Goal: Book appointment/travel/reservation

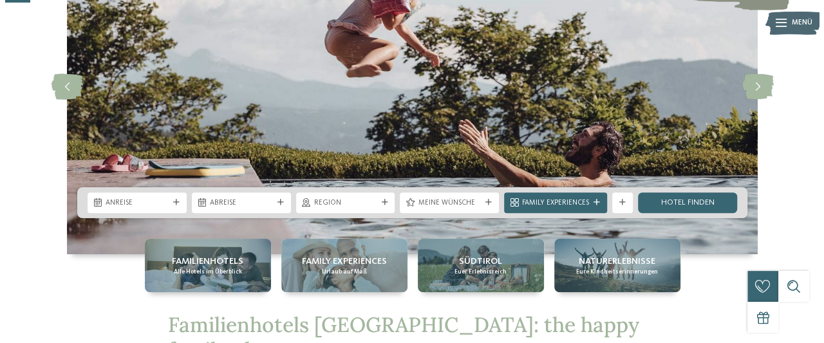
scroll to position [138, 0]
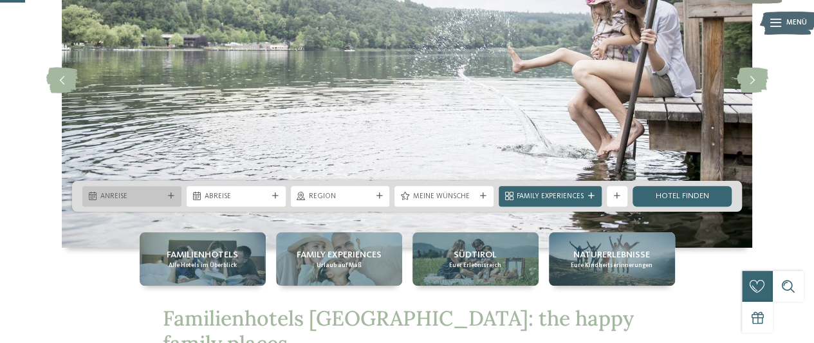
click at [172, 193] on icon at bounding box center [171, 196] width 6 height 6
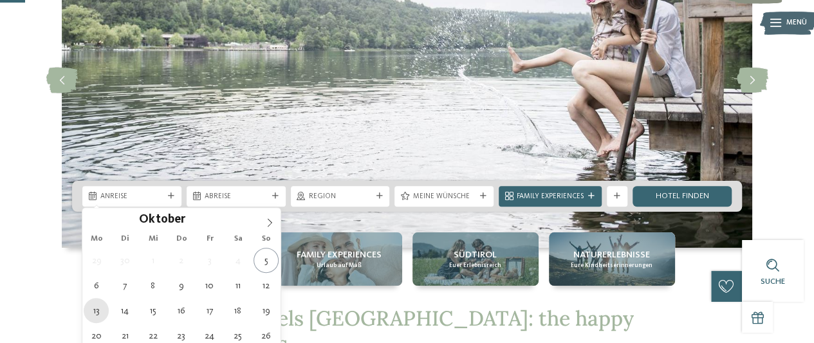
type div "[DATE]"
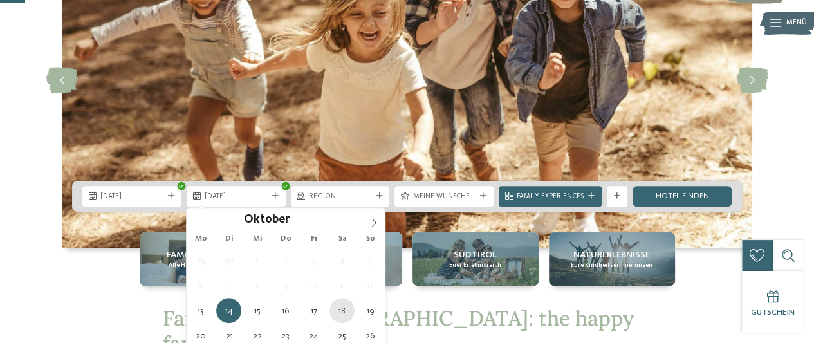
type div "[DATE]"
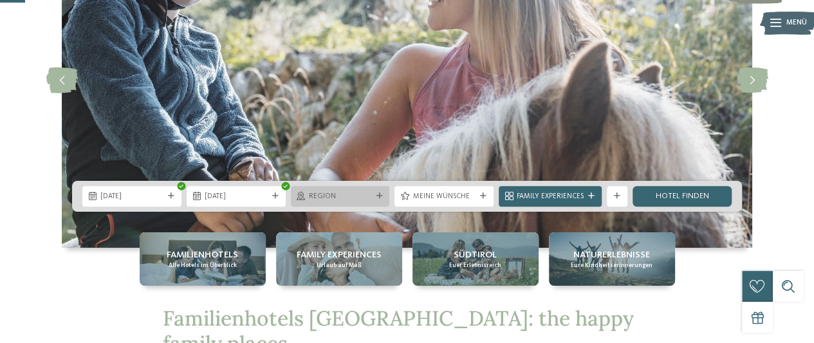
click at [381, 190] on div "Region" at bounding box center [340, 196] width 99 height 21
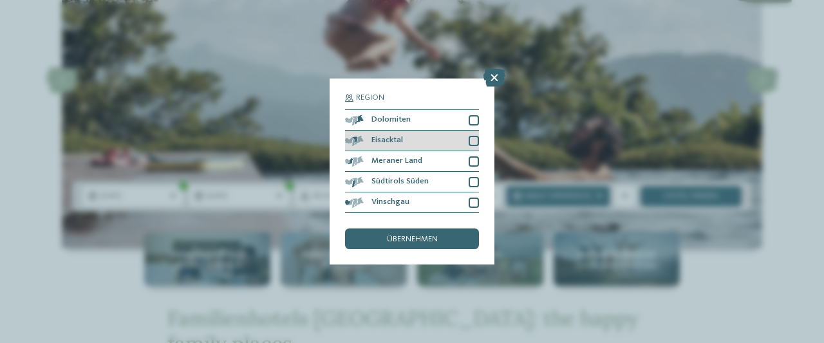
click at [476, 140] on div at bounding box center [474, 141] width 10 height 10
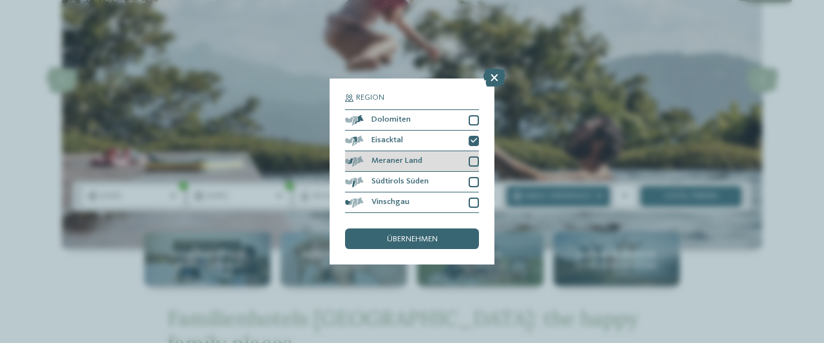
click at [476, 151] on div "Meraner Land" at bounding box center [412, 161] width 134 height 21
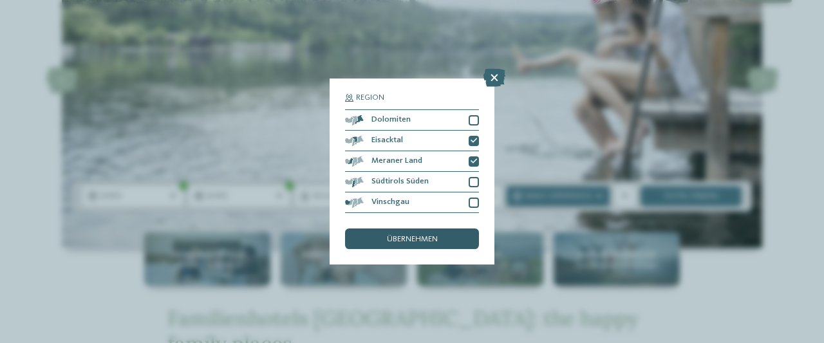
click at [449, 234] on div "übernehmen" at bounding box center [412, 239] width 134 height 21
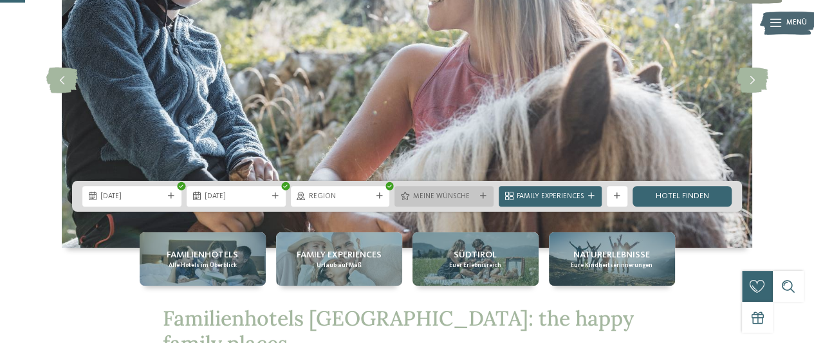
click at [483, 198] on icon at bounding box center [483, 196] width 6 height 6
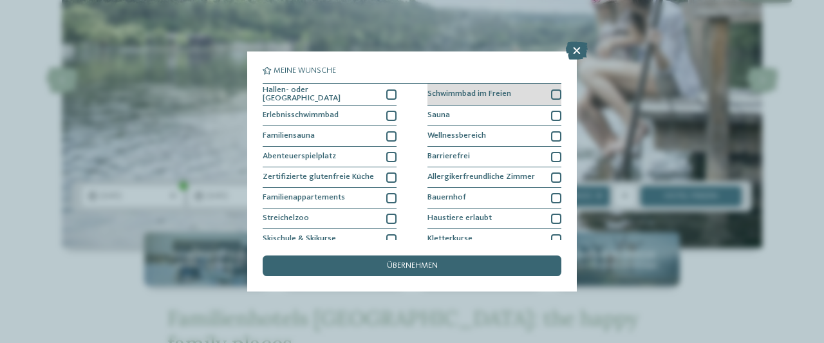
click at [551, 98] on div at bounding box center [556, 94] width 10 height 10
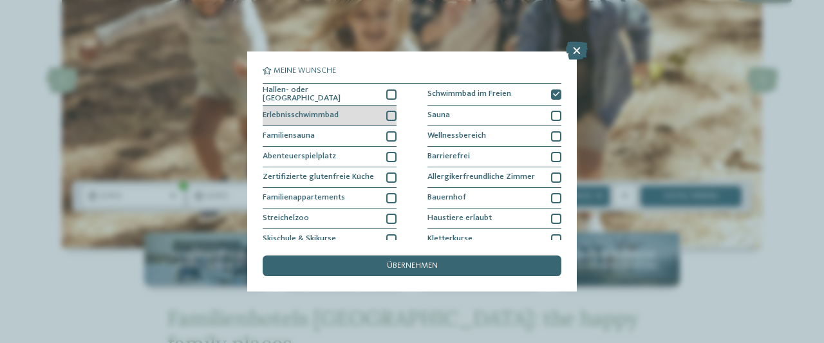
click at [388, 112] on div at bounding box center [391, 116] width 10 height 10
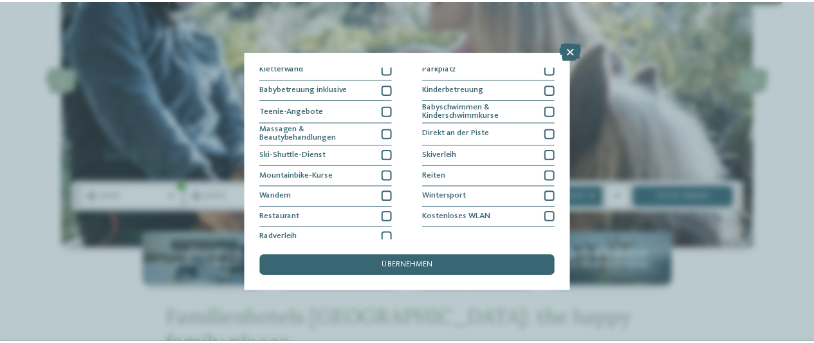
scroll to position [196, 0]
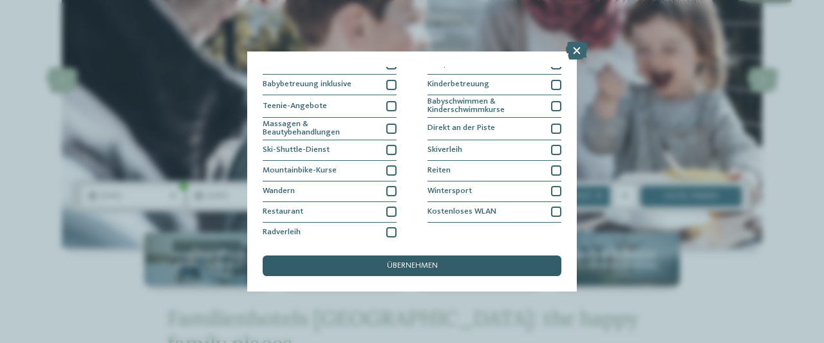
click at [456, 264] on div "übernehmen" at bounding box center [412, 266] width 299 height 21
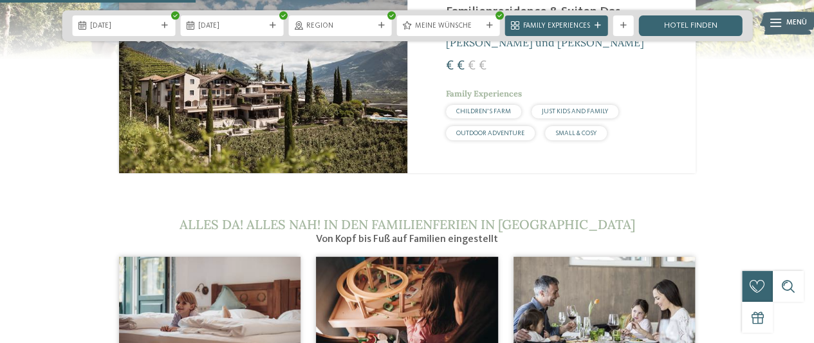
scroll to position [1160, 0]
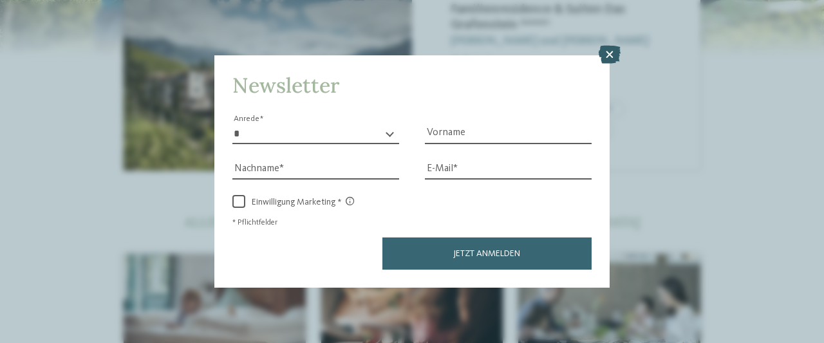
click at [604, 59] on icon at bounding box center [610, 55] width 22 height 18
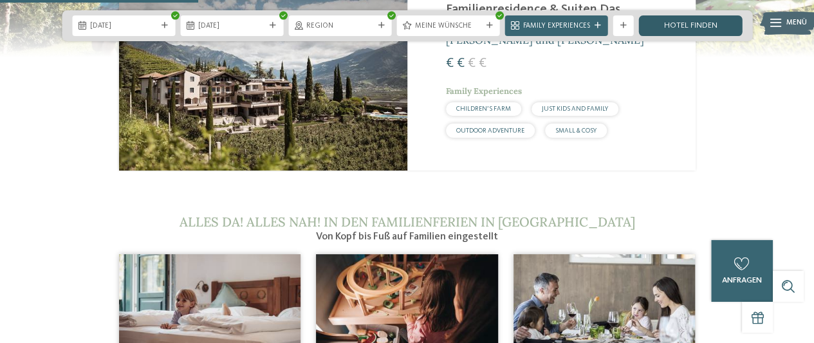
click at [677, 24] on link "Hotel finden" at bounding box center [690, 25] width 103 height 21
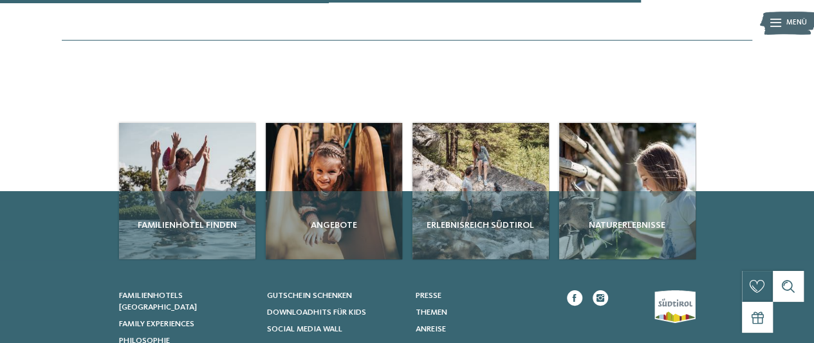
scroll to position [1039, 0]
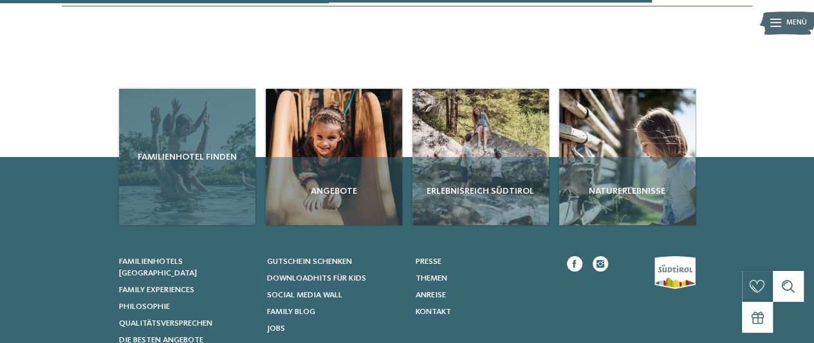
click at [210, 164] on span "Familienhotel finden" at bounding box center [187, 157] width 126 height 13
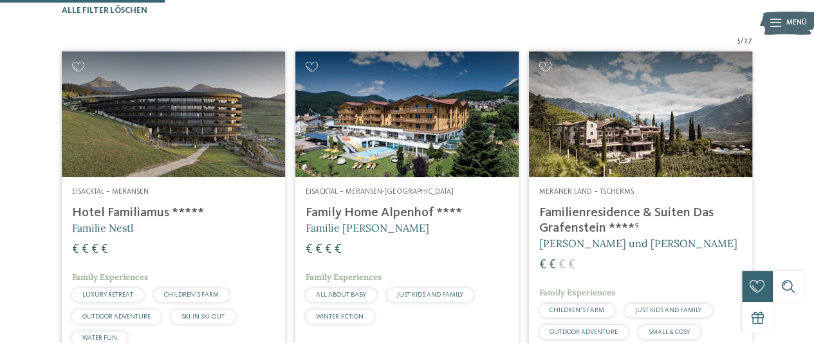
scroll to position [318, 0]
click at [166, 177] on img at bounding box center [173, 114] width 223 height 126
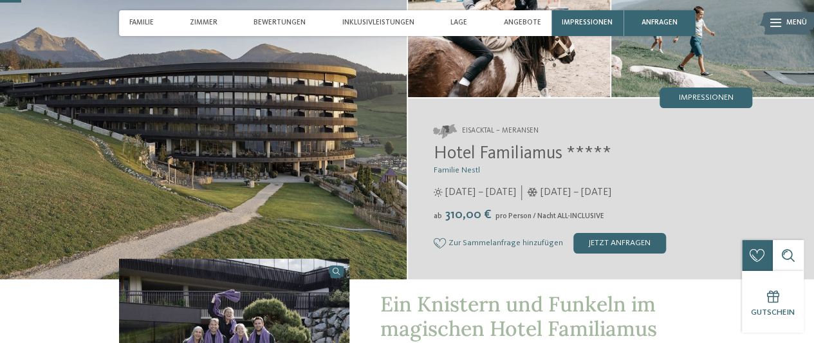
scroll to position [77, 0]
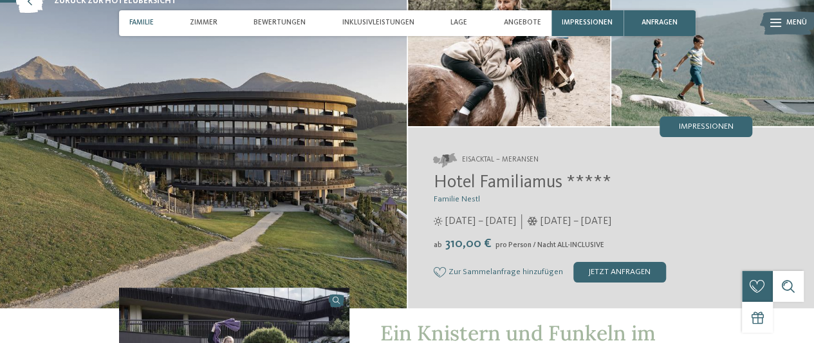
click at [150, 16] on div "Familie" at bounding box center [141, 23] width 35 height 26
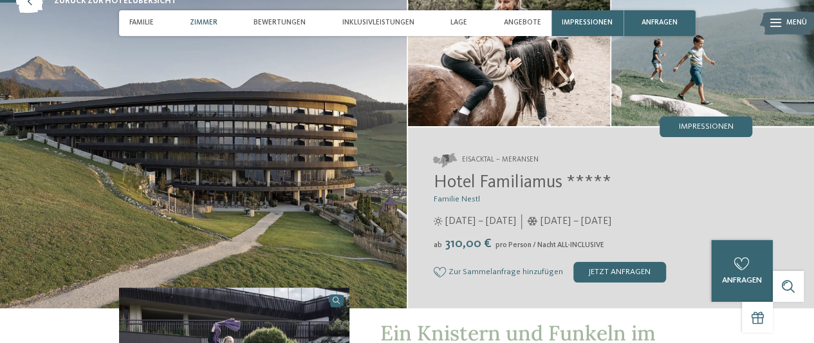
click at [208, 25] on span "Zimmer" at bounding box center [204, 23] width 28 height 8
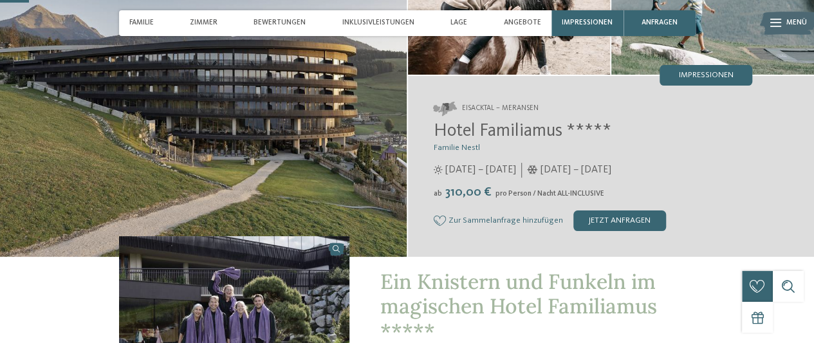
scroll to position [154, 0]
